Goal: Task Accomplishment & Management: Use online tool/utility

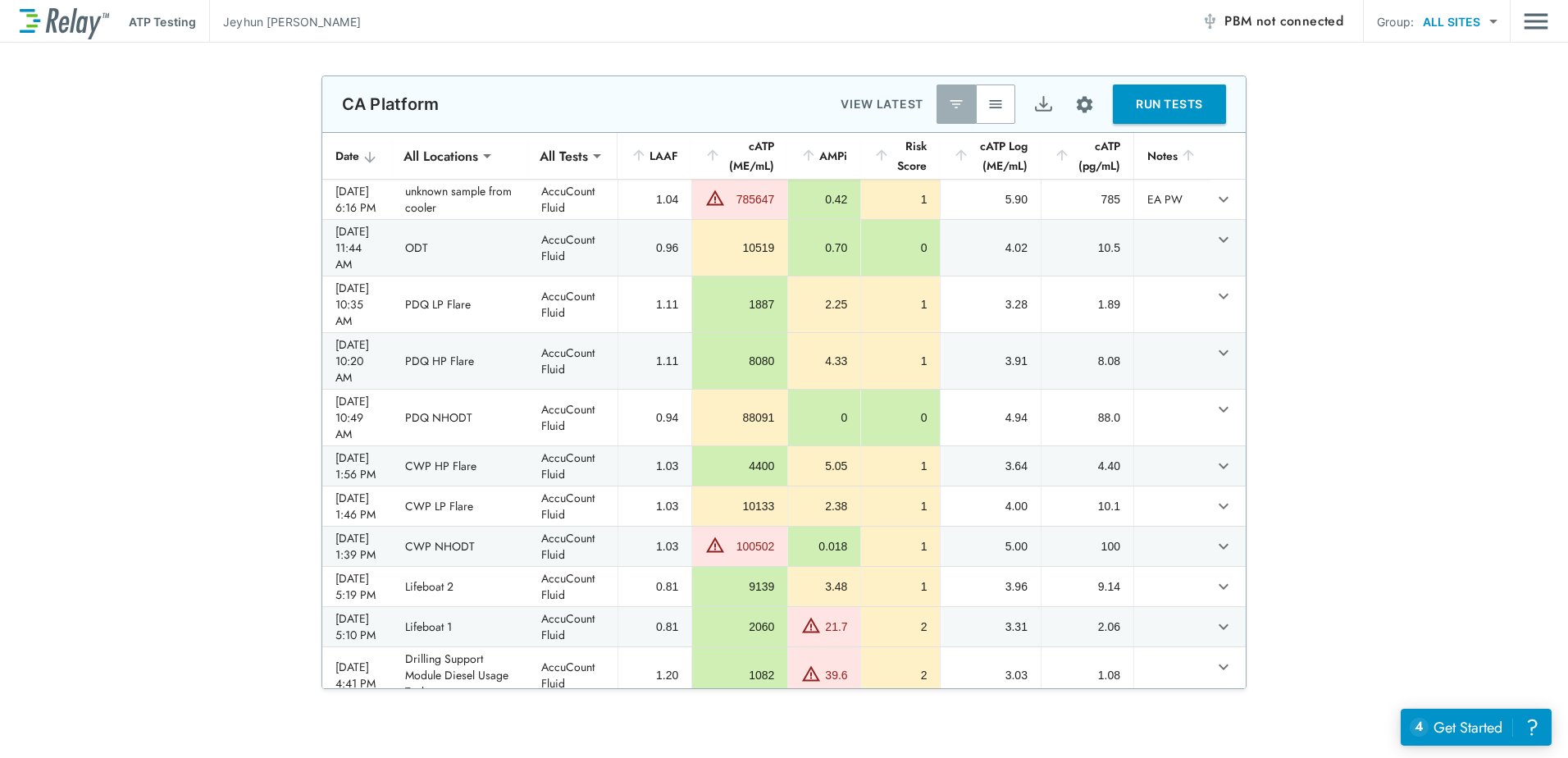
click at [1259, 16] on span "not connected" at bounding box center [1300, 21] width 87 height 19
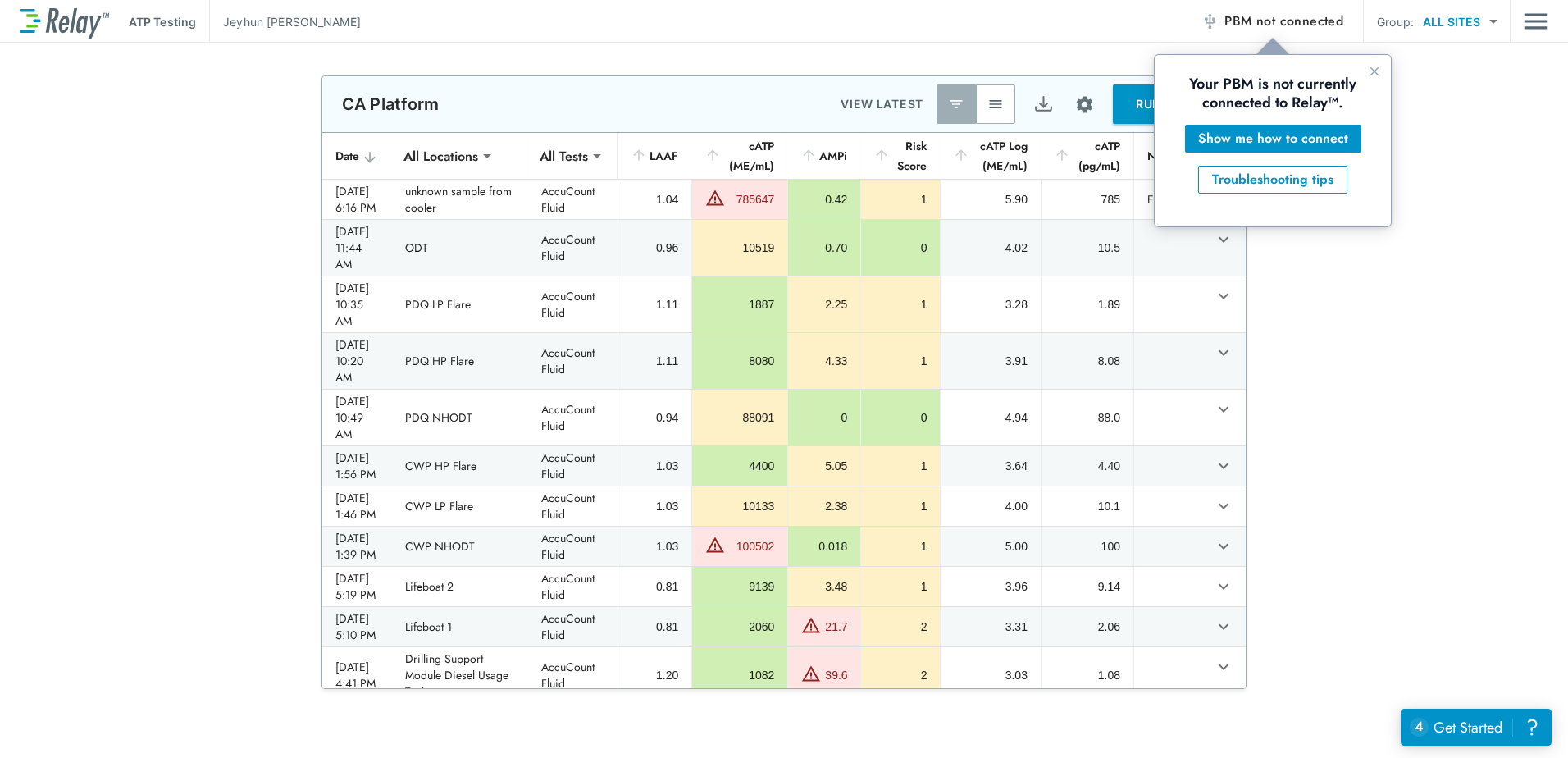
click at [1297, 25] on span "not connected" at bounding box center [1300, 21] width 87 height 19
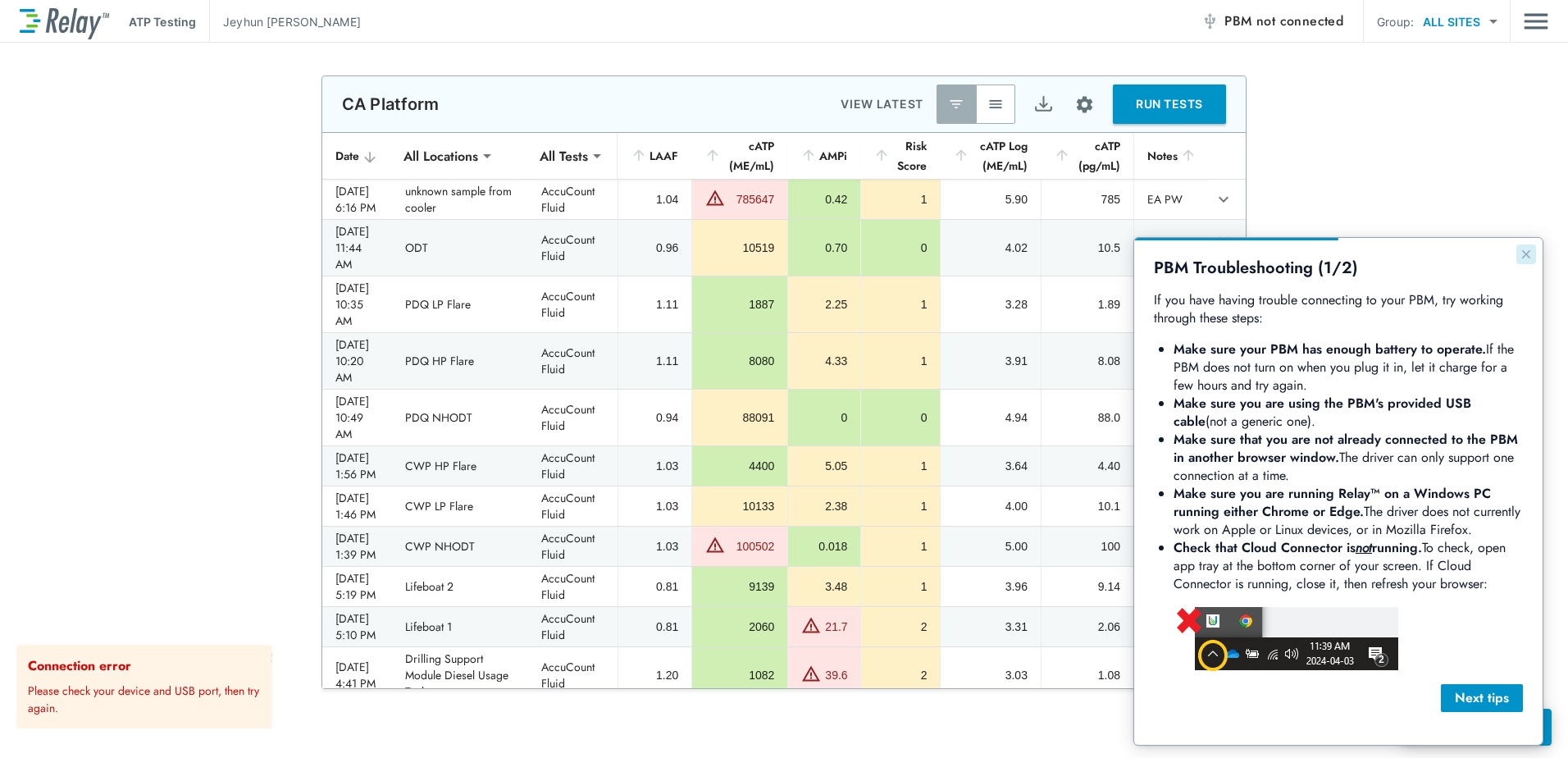
click at [1522, 254] on icon "Close guide" at bounding box center [1526, 254] width 13 height 13
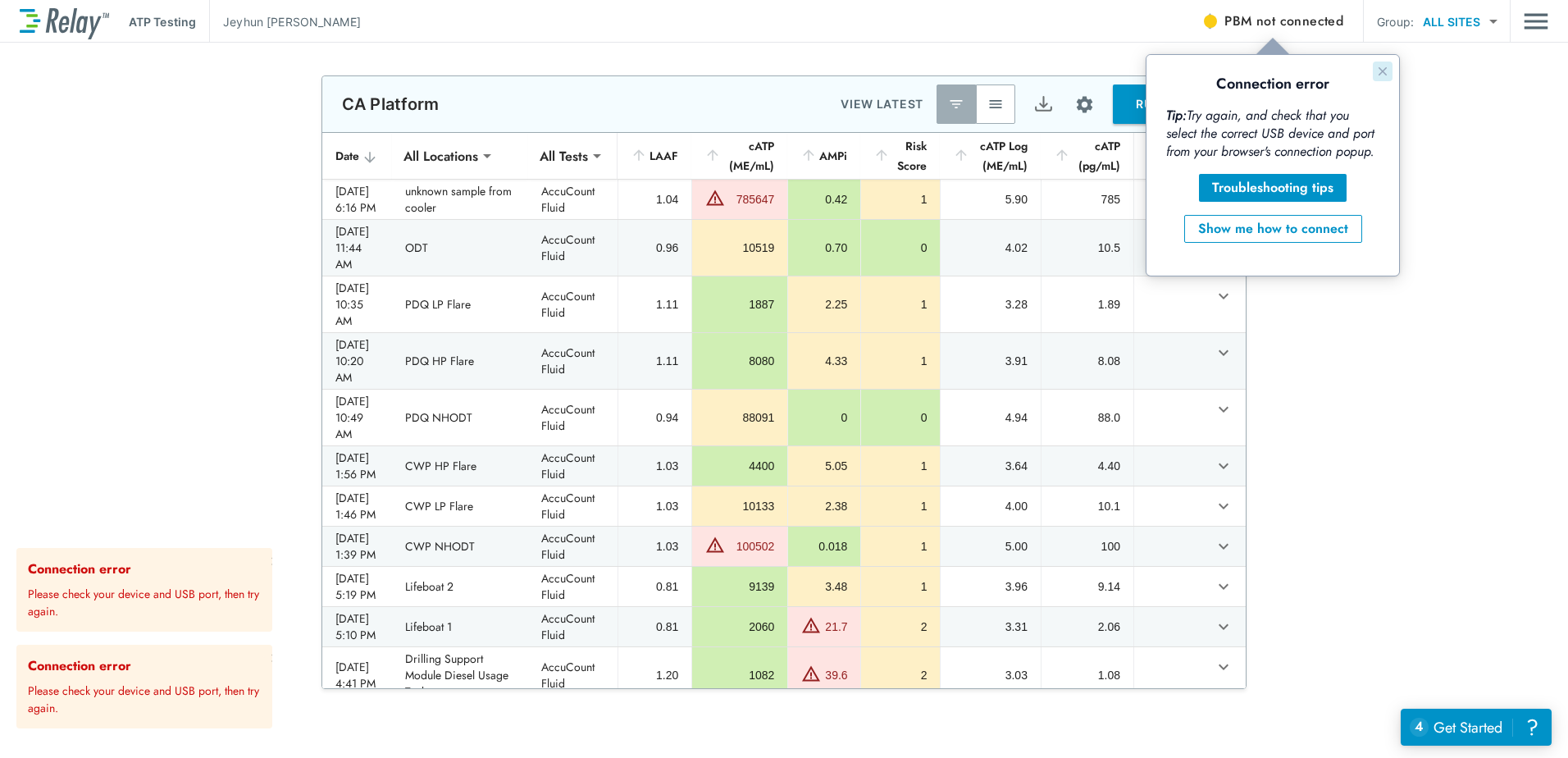
click at [1381, 75] on icon "Close guide" at bounding box center [1382, 70] width 13 height 13
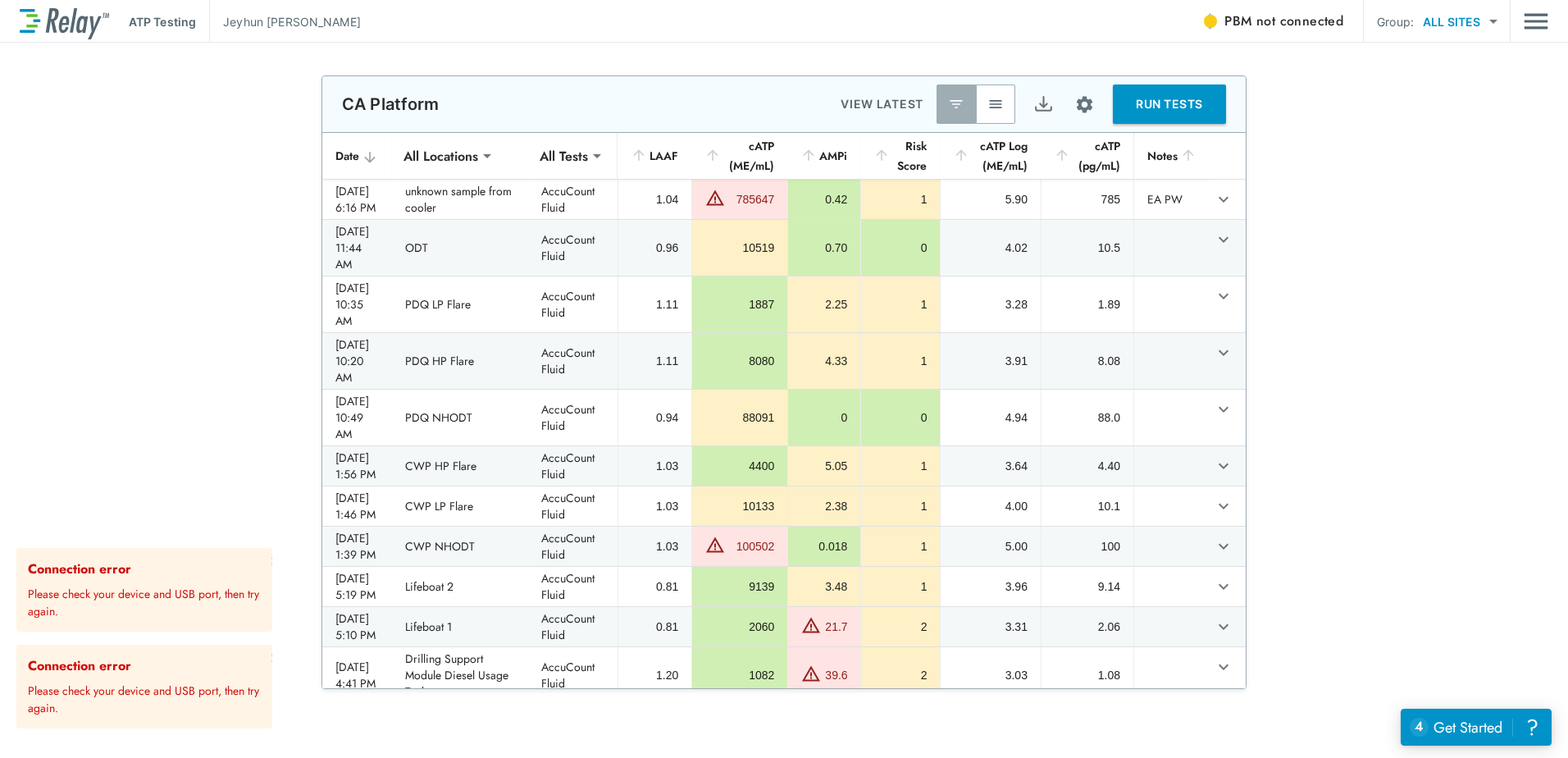
click at [1265, 31] on span "PBM not connected" at bounding box center [1284, 21] width 119 height 23
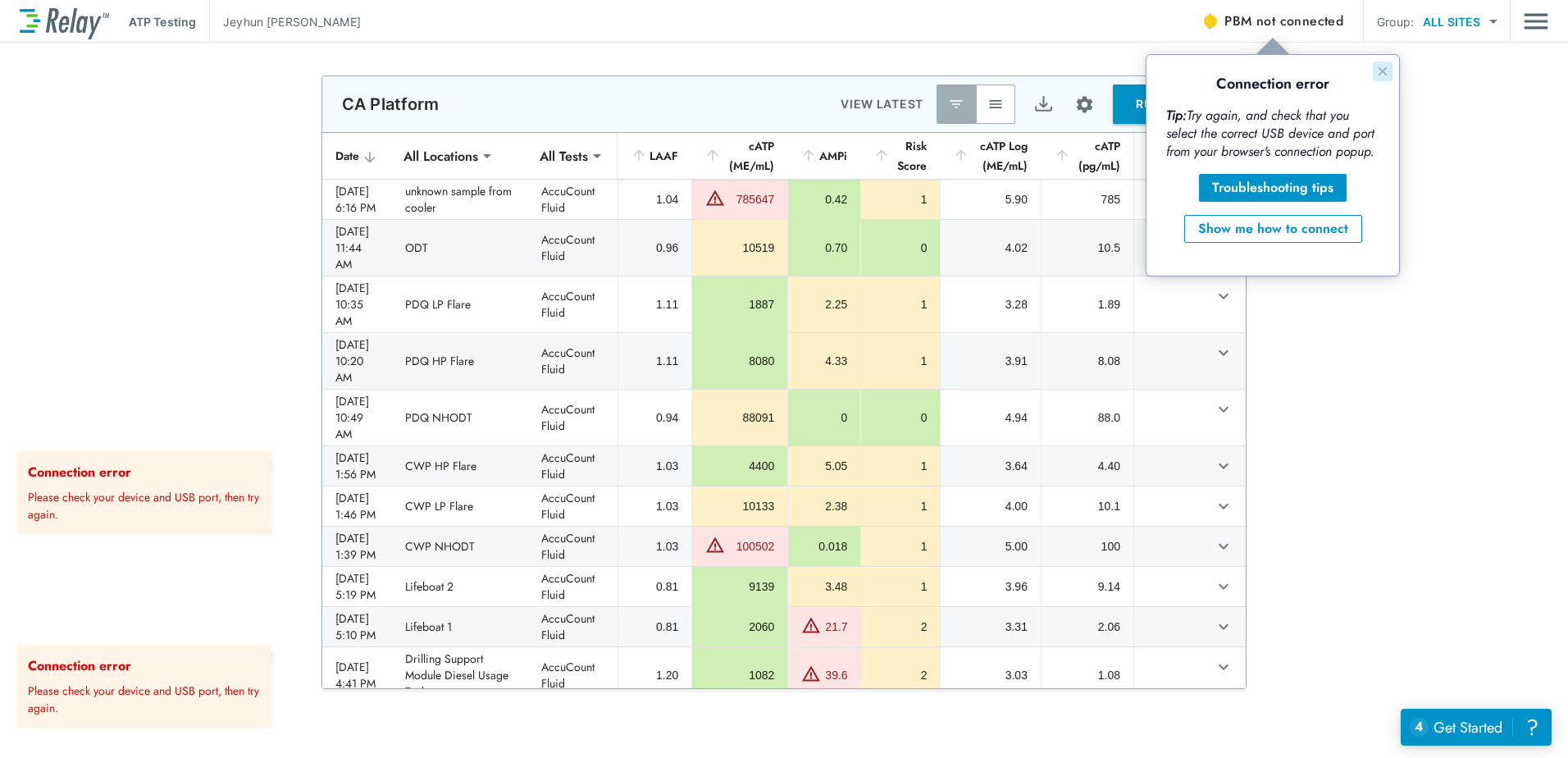
click at [1378, 74] on icon "Close guide" at bounding box center [1382, 70] width 13 height 13
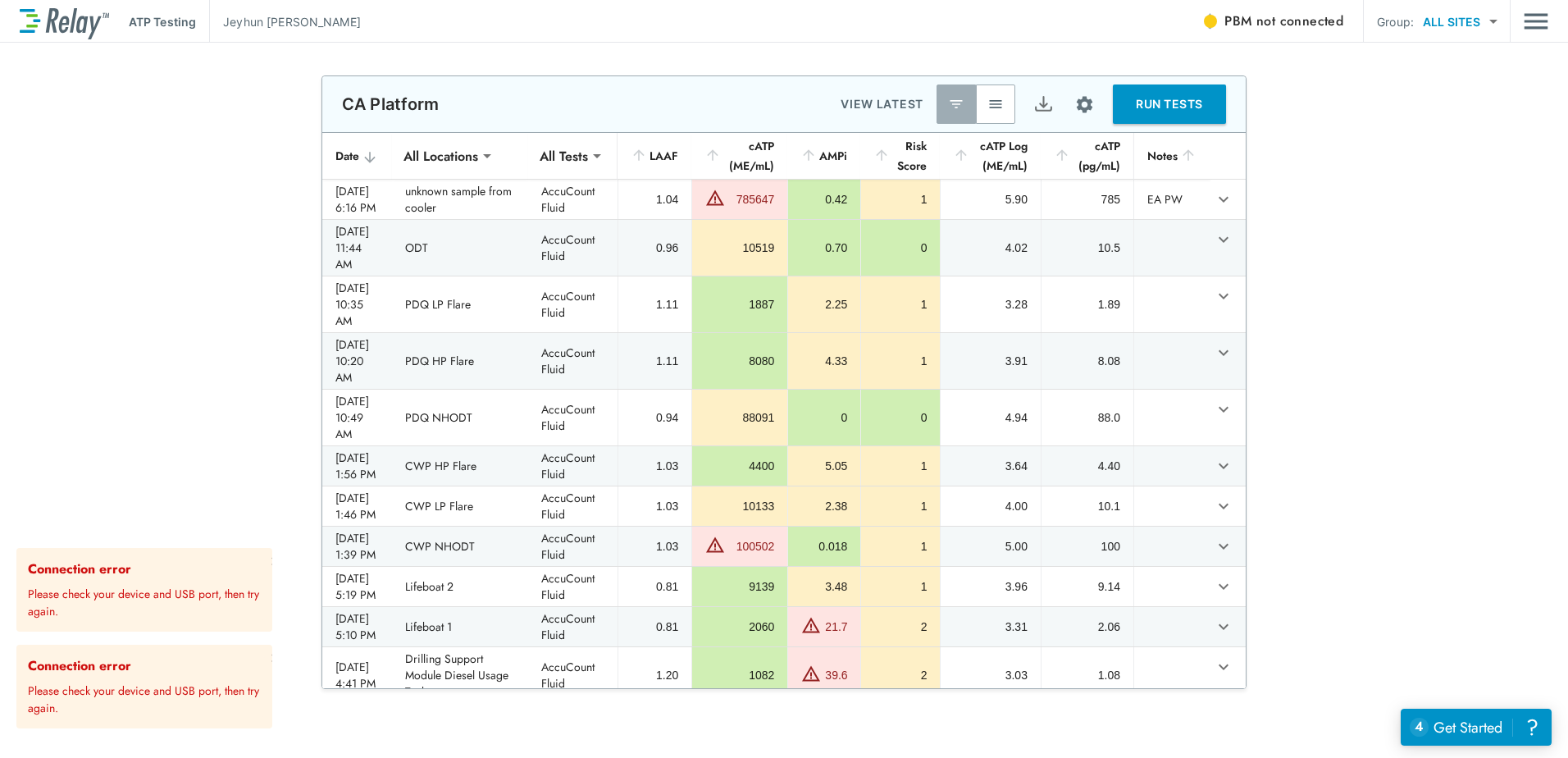
click at [1298, 19] on span "not connected" at bounding box center [1300, 21] width 87 height 19
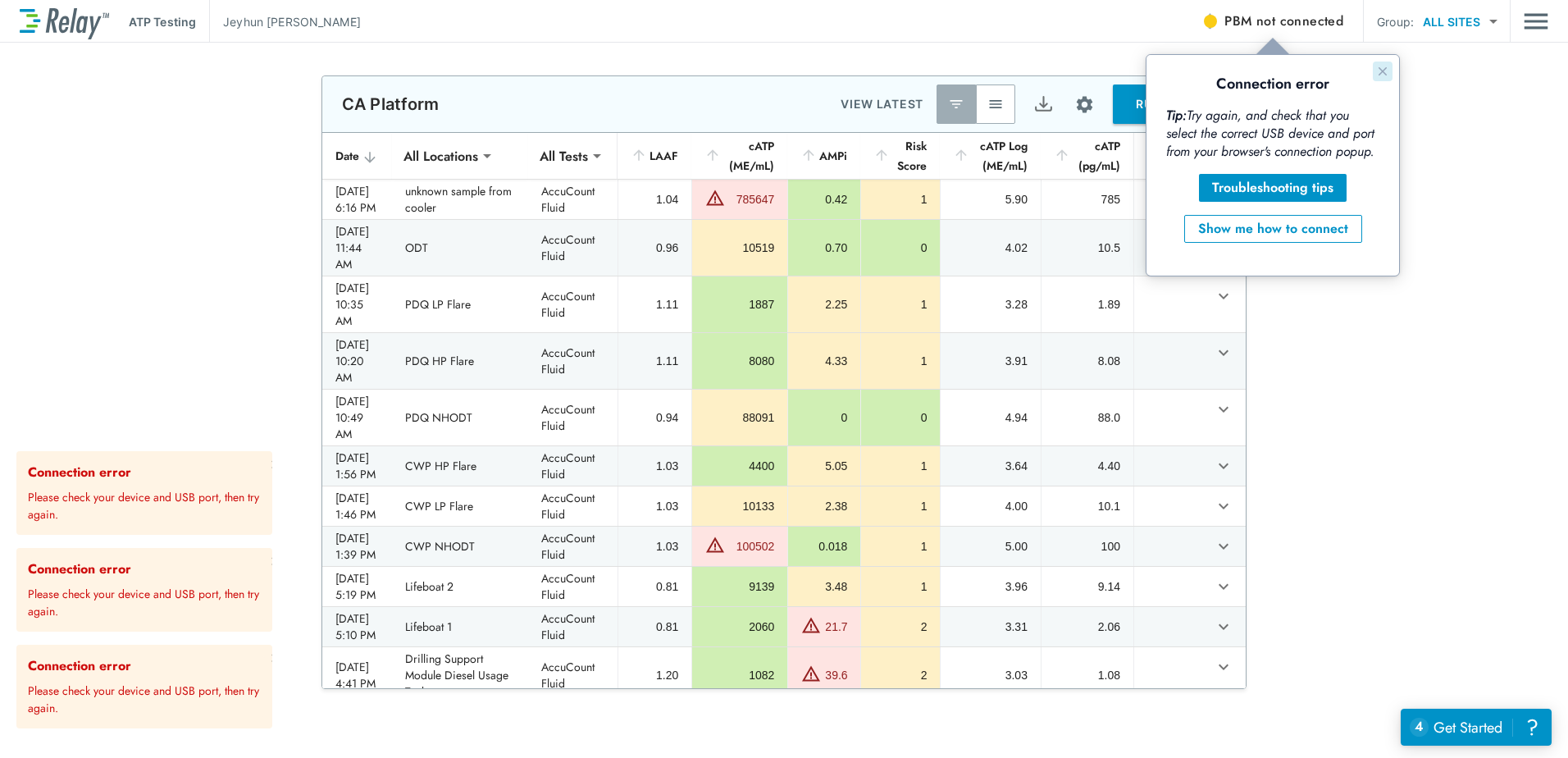
click at [1383, 70] on icon "Close guide" at bounding box center [1382, 70] width 13 height 13
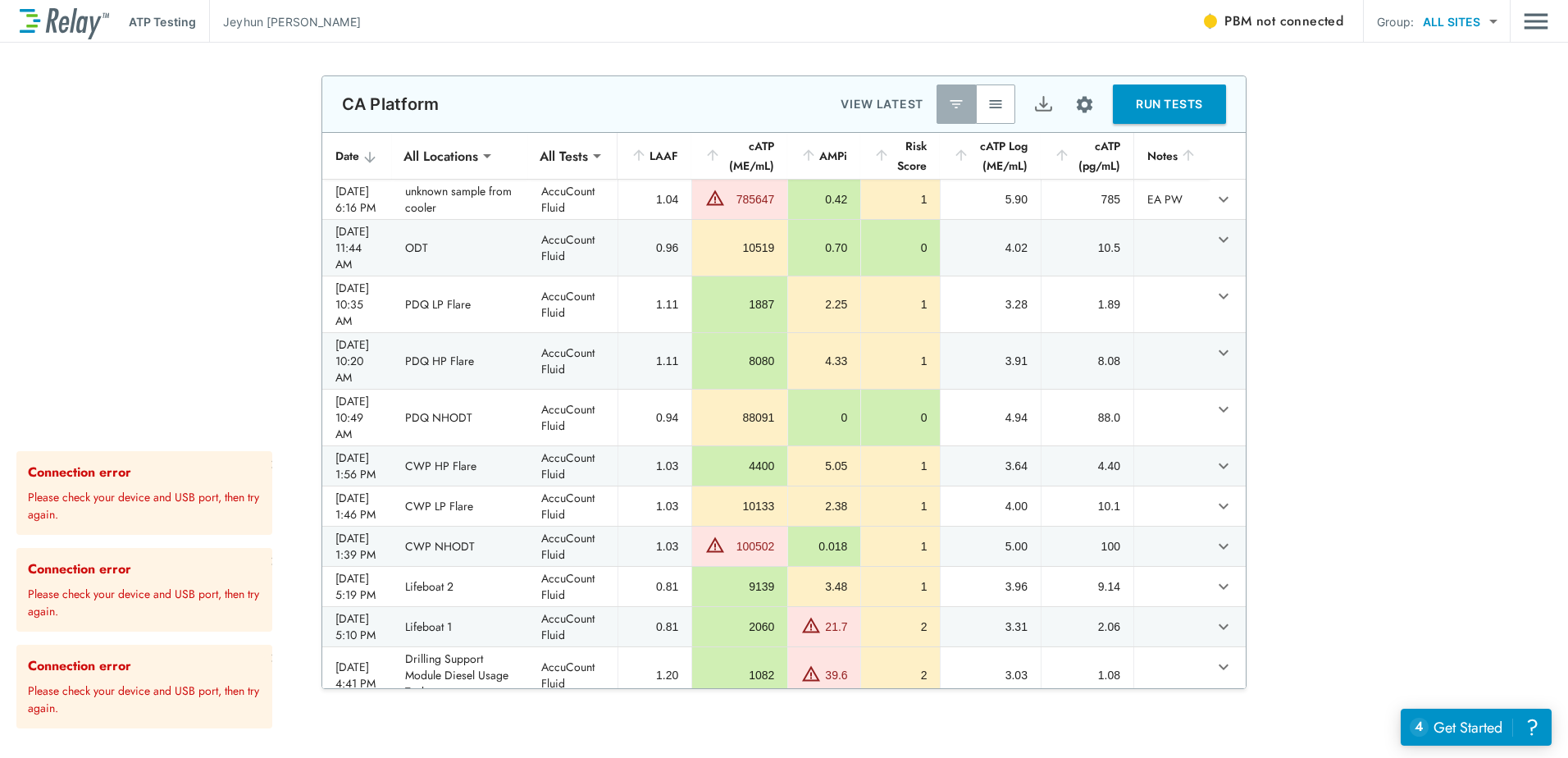
click at [1364, 163] on div "**********" at bounding box center [784, 382] width 1568 height 614
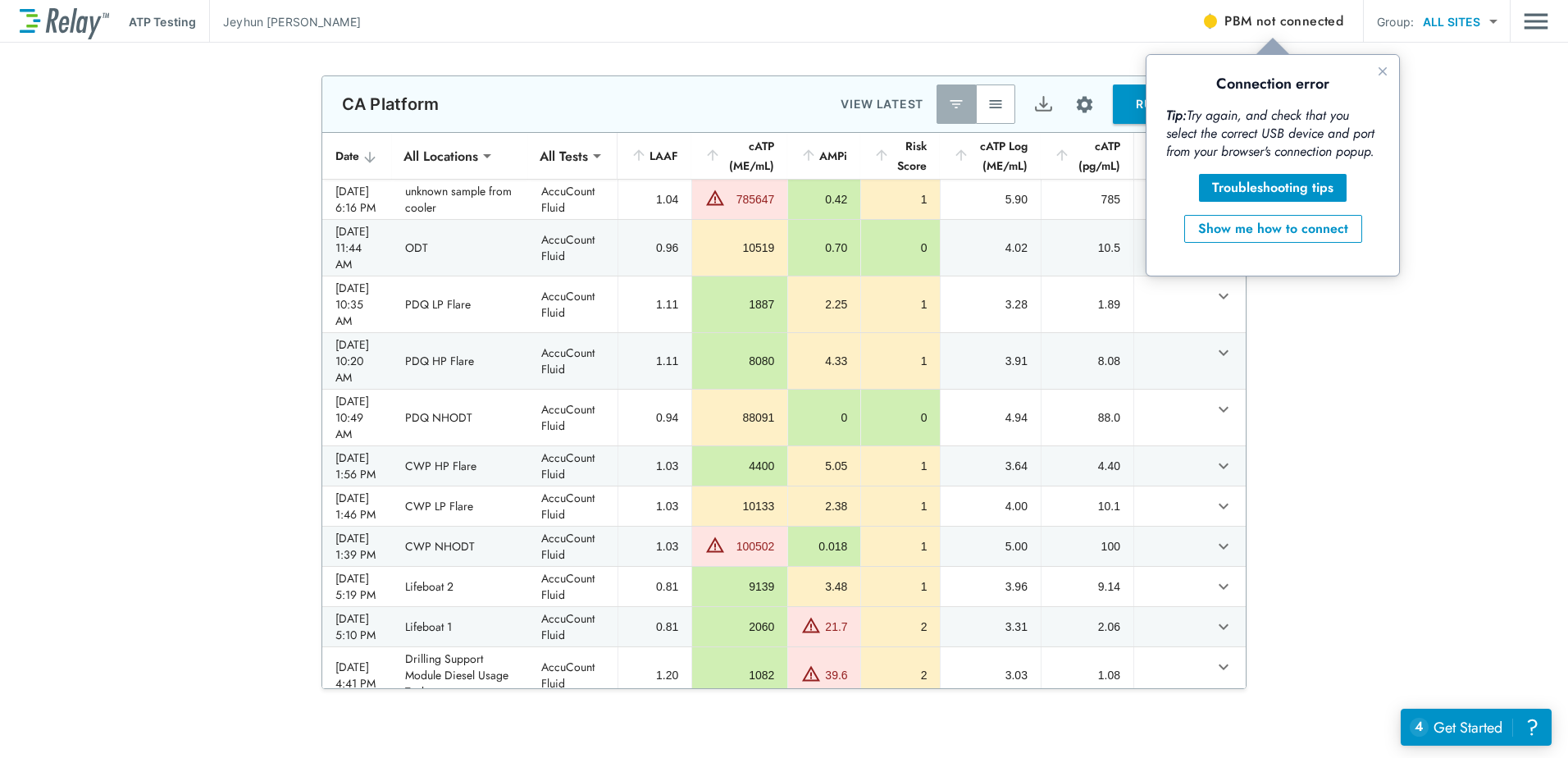
click at [1394, 74] on div "Connection error Tip: Try again, and check that you select the correct USB devi…" at bounding box center [1273, 165] width 253 height 220
click at [1386, 72] on icon "Close guide" at bounding box center [1382, 70] width 13 height 13
click at [1279, 20] on span "not connected" at bounding box center [1300, 21] width 87 height 19
click at [260, 229] on div "**********" at bounding box center [784, 382] width 1568 height 614
